Goal: Task Accomplishment & Management: Manage account settings

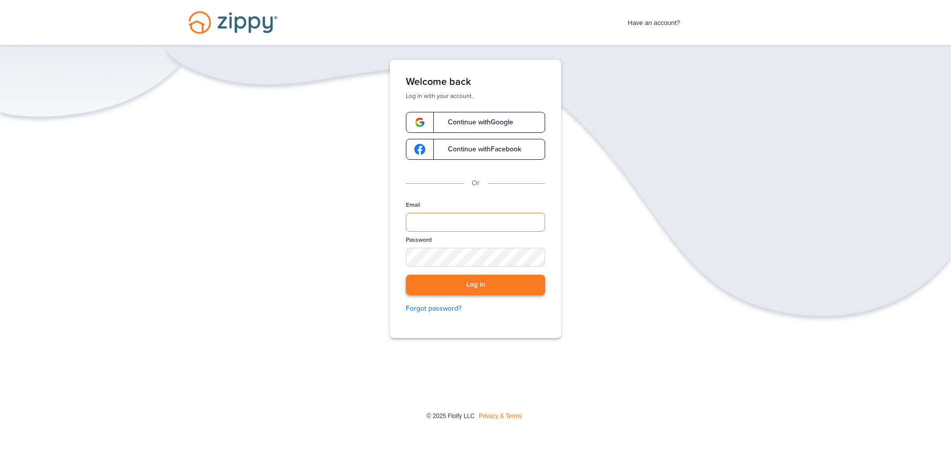
type input "**********"
click at [451, 288] on button "Log in" at bounding box center [475, 285] width 139 height 20
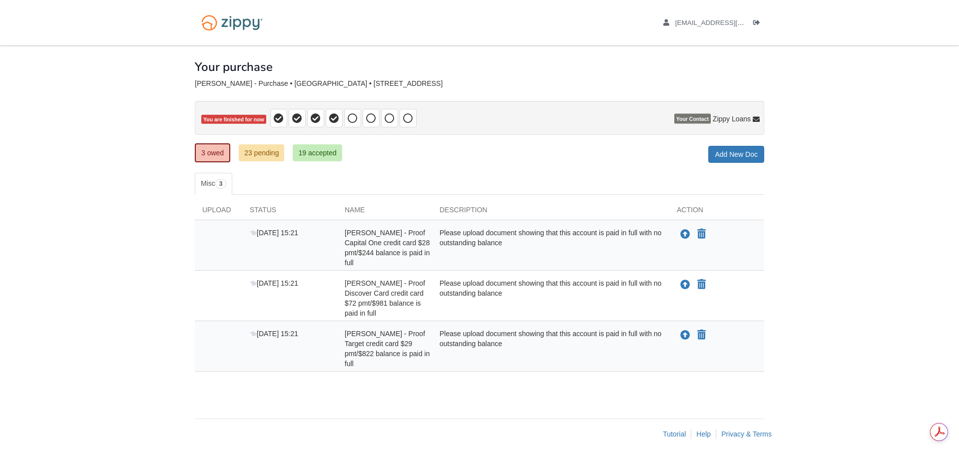
drag, startPoint x: 875, startPoint y: 247, endPoint x: 876, endPoint y: 277, distance: 30.5
click at [876, 277] on body "[EMAIL_ADDRESS][DOMAIN_NAME] Logout" at bounding box center [479, 229] width 959 height 459
